Goal: Understand process/instructions

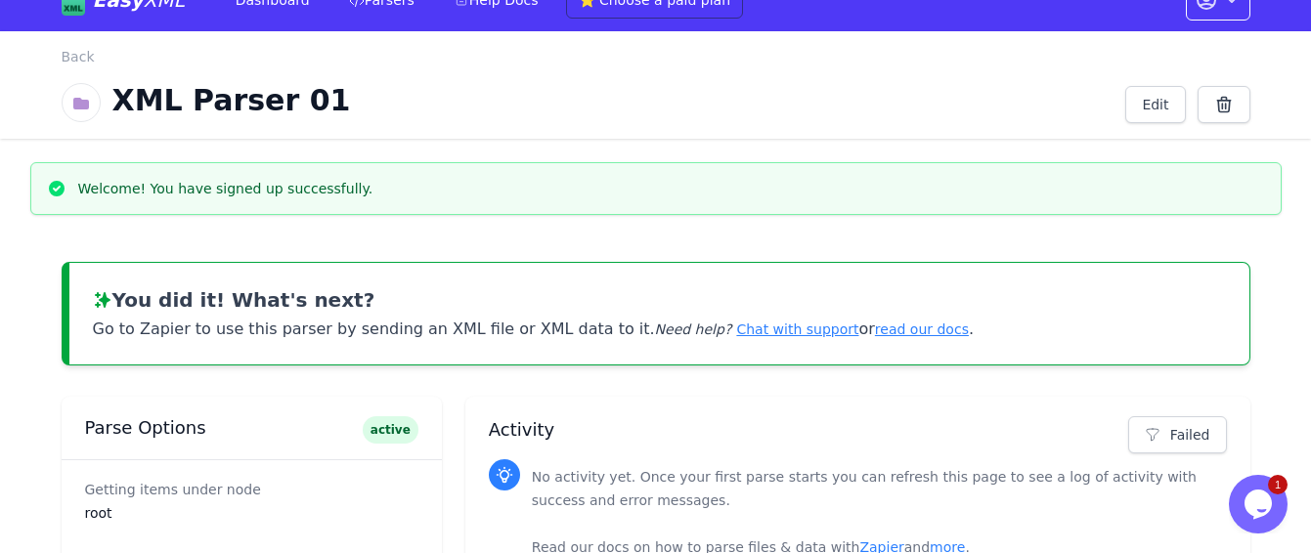
scroll to position [32, 0]
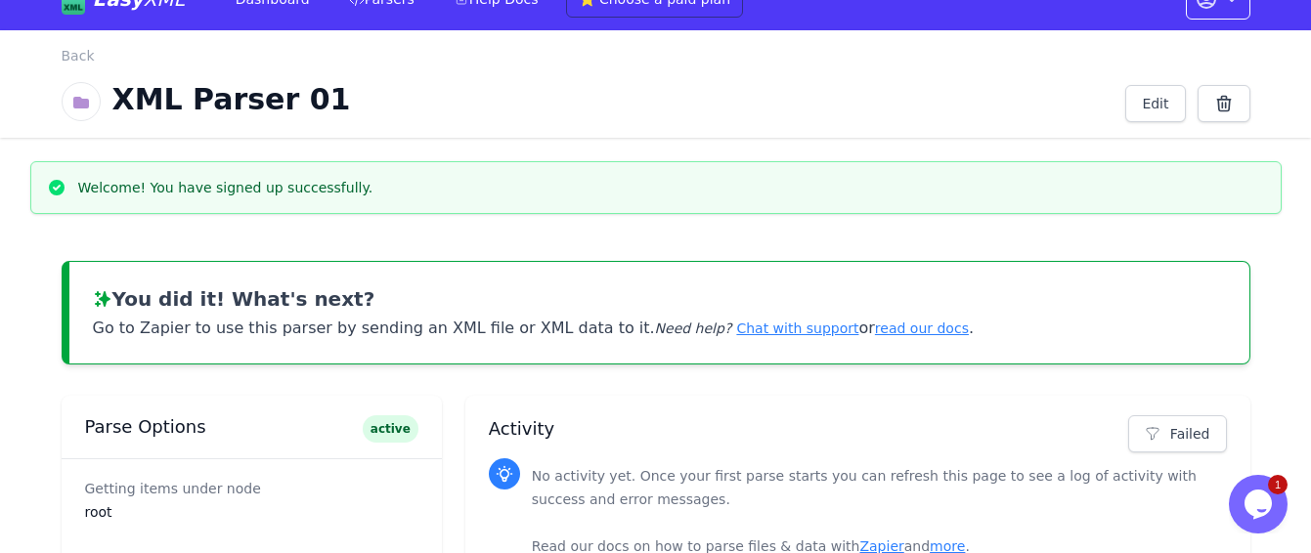
click at [736, 329] on link "Chat with support" at bounding box center [797, 329] width 122 height 16
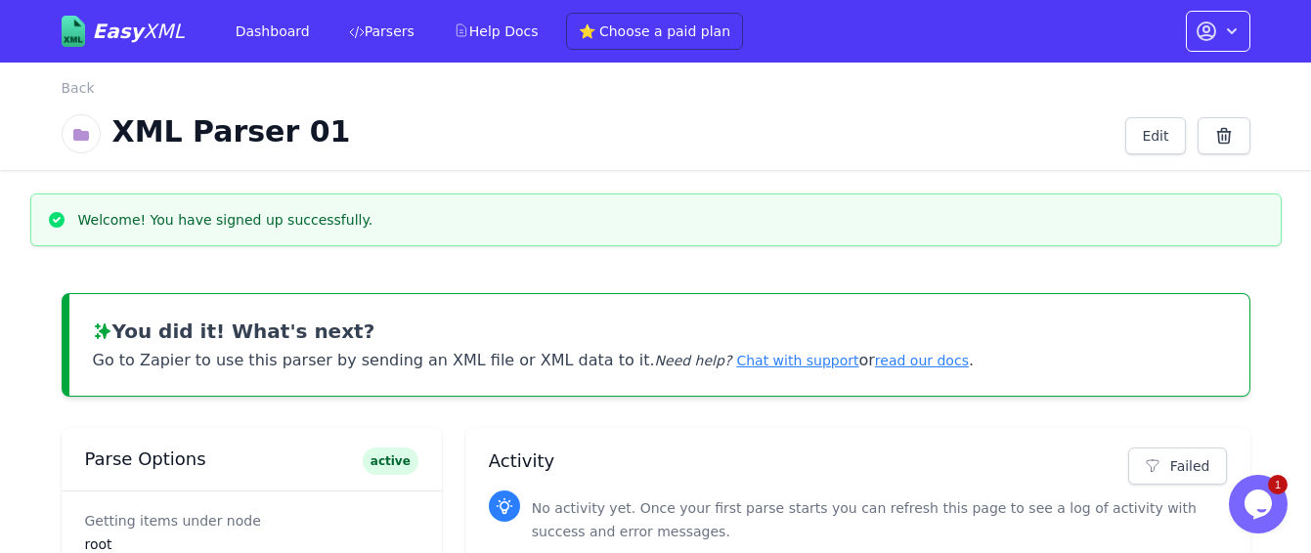
click at [875, 364] on link "read our docs" at bounding box center [922, 361] width 94 height 16
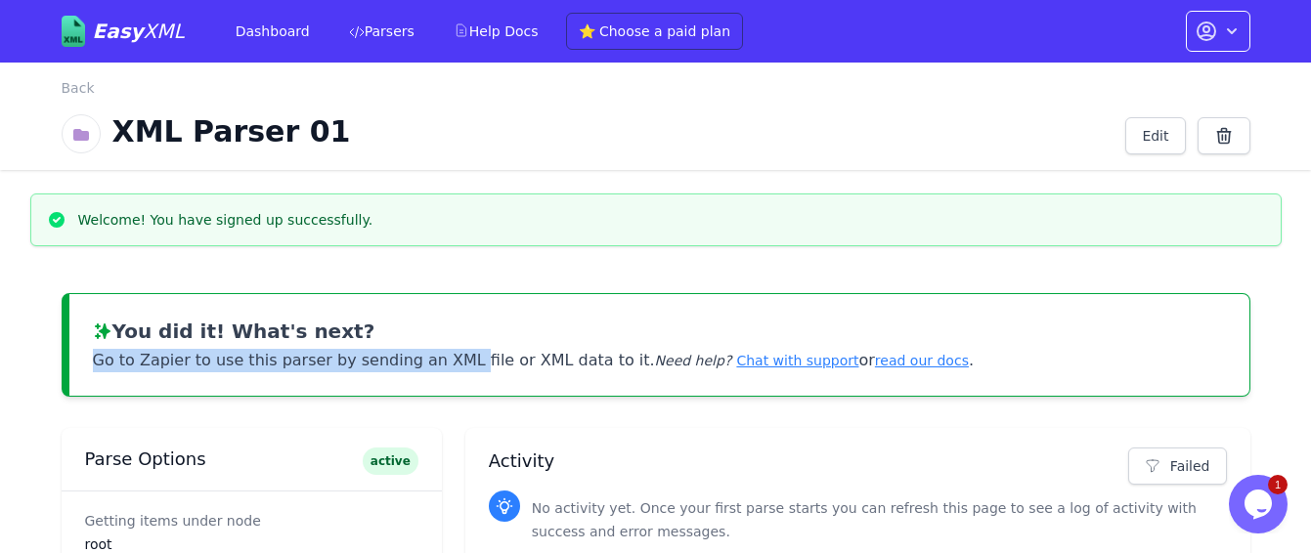
drag, startPoint x: 94, startPoint y: 356, endPoint x: 453, endPoint y: 361, distance: 358.8
click at [453, 361] on p "Go to Zapier to use this parser by sending an XML file or XML data to it. Need …" at bounding box center [659, 358] width 1133 height 27
copy p "Go to Zapier to use this parser by sending an XML"
click at [875, 364] on link "read our docs" at bounding box center [922, 361] width 94 height 16
